Goal: Check status: Check status

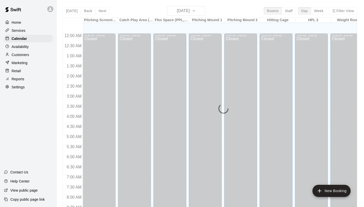
scroll to position [291, 0]
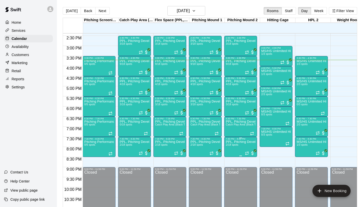
click at [233, 144] on span "2/18 spots" at bounding box center [232, 145] width 12 height 3
click at [230, 162] on img "edit" at bounding box center [231, 161] width 6 height 6
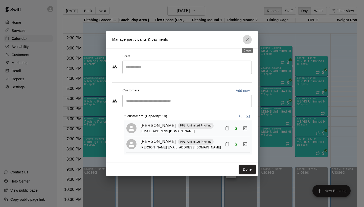
click at [246, 40] on icon "Close" at bounding box center [247, 39] width 5 height 5
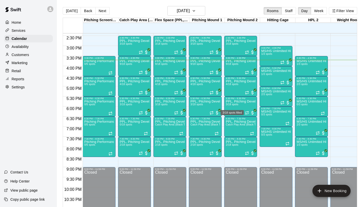
click at [233, 107] on div "3/18 spots filled" at bounding box center [232, 111] width 24 height 9
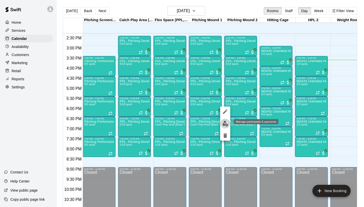
click at [225, 122] on img "edit" at bounding box center [225, 124] width 6 height 6
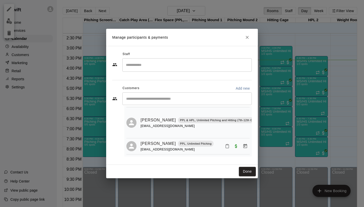
scroll to position [42, 0]
click at [248, 39] on icon "Close" at bounding box center [247, 37] width 3 height 3
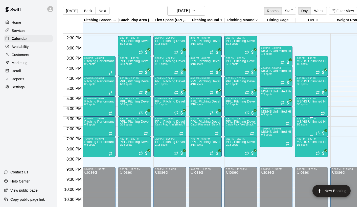
click at [301, 139] on img "edit" at bounding box center [302, 138] width 6 height 6
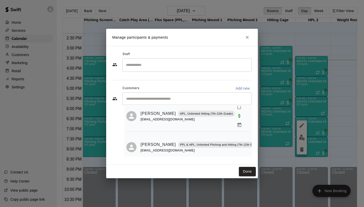
scroll to position [17, 0]
click at [246, 36] on icon "Close" at bounding box center [247, 37] width 5 height 5
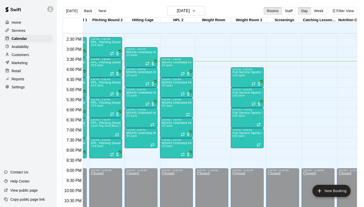
scroll to position [289, 135]
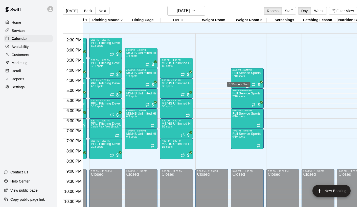
click at [244, 76] on span "1/10 spots" at bounding box center [238, 76] width 12 height 3
click at [238, 94] on img "edit" at bounding box center [238, 92] width 6 height 6
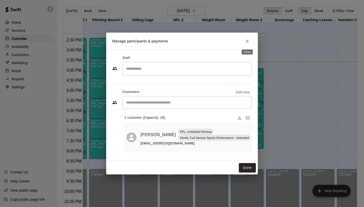
click at [245, 43] on icon "Close" at bounding box center [247, 41] width 5 height 5
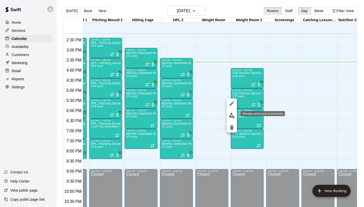
click at [231, 115] on img "edit" at bounding box center [232, 116] width 6 height 6
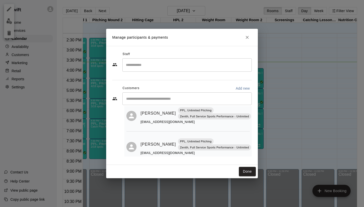
scroll to position [17, 0]
click at [247, 38] on icon "Close" at bounding box center [247, 37] width 5 height 5
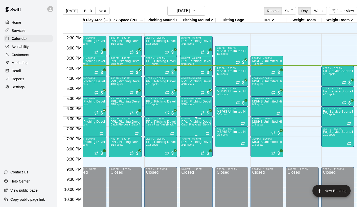
scroll to position [291, 44]
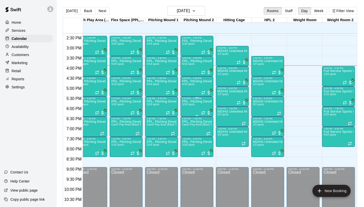
click at [195, 106] on div "PPL, Pitching Development Session 3/18 spots" at bounding box center [197, 203] width 30 height 207
click at [299, 95] on div at bounding box center [182, 103] width 364 height 207
